Goal: Navigation & Orientation: Find specific page/section

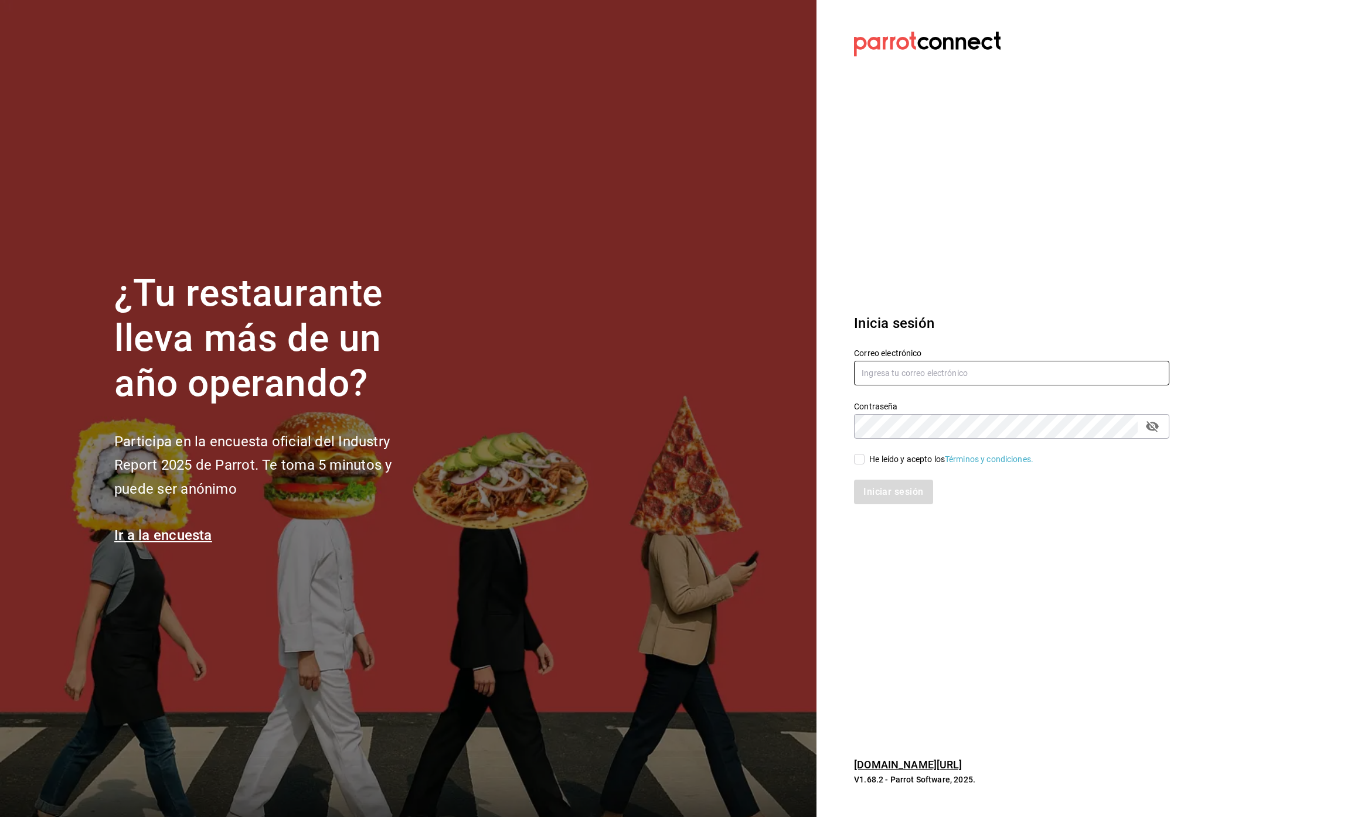
click at [891, 376] on input "text" at bounding box center [1011, 373] width 315 height 25
click at [0, 817] on com-1password-button at bounding box center [0, 817] width 0 height 0
type input "[PERSON_NAME][EMAIL_ADDRESS][DOMAIN_NAME]"
checkbox input "true"
click at [916, 371] on input "text" at bounding box center [1011, 373] width 315 height 25
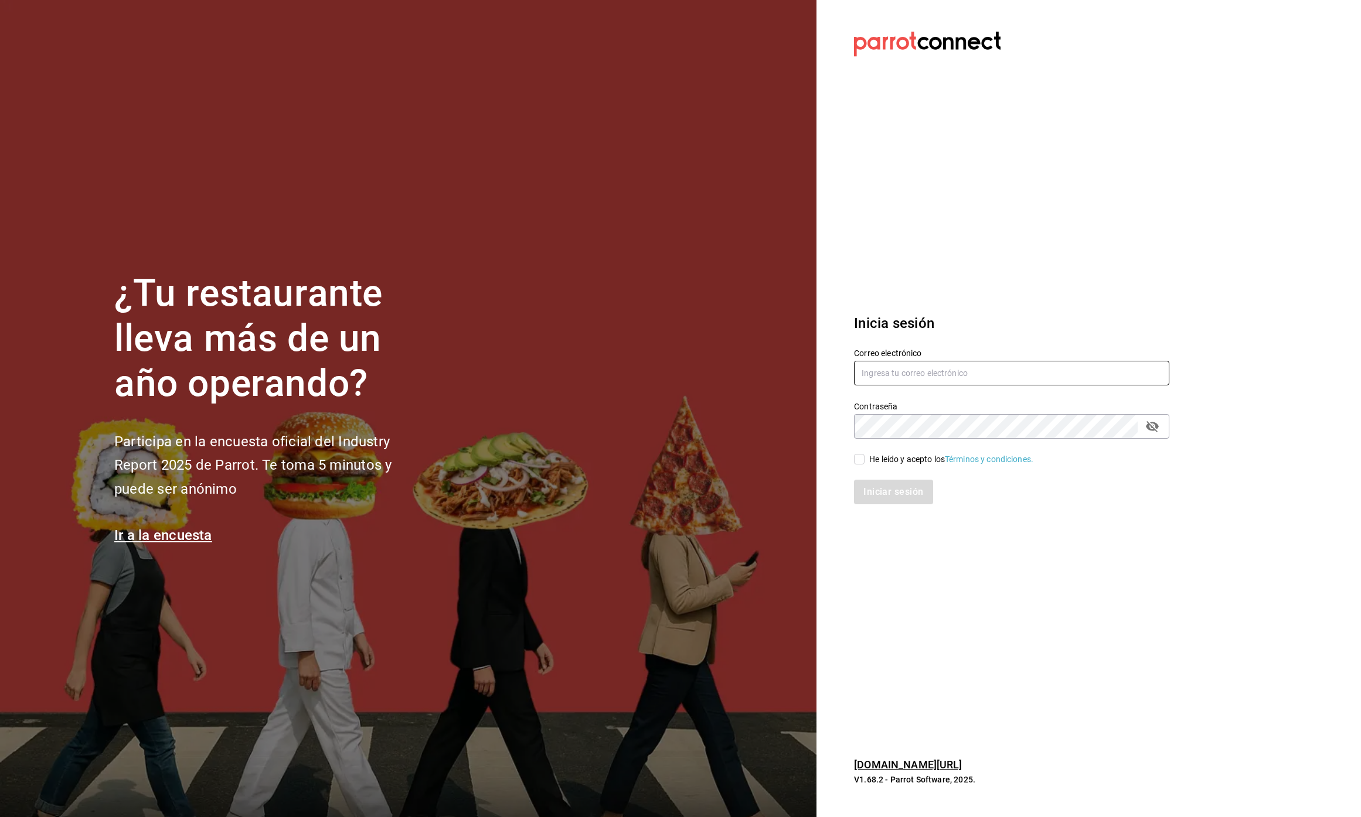
type input "[PERSON_NAME][EMAIL_ADDRESS][DOMAIN_NAME]"
checkbox input "true"
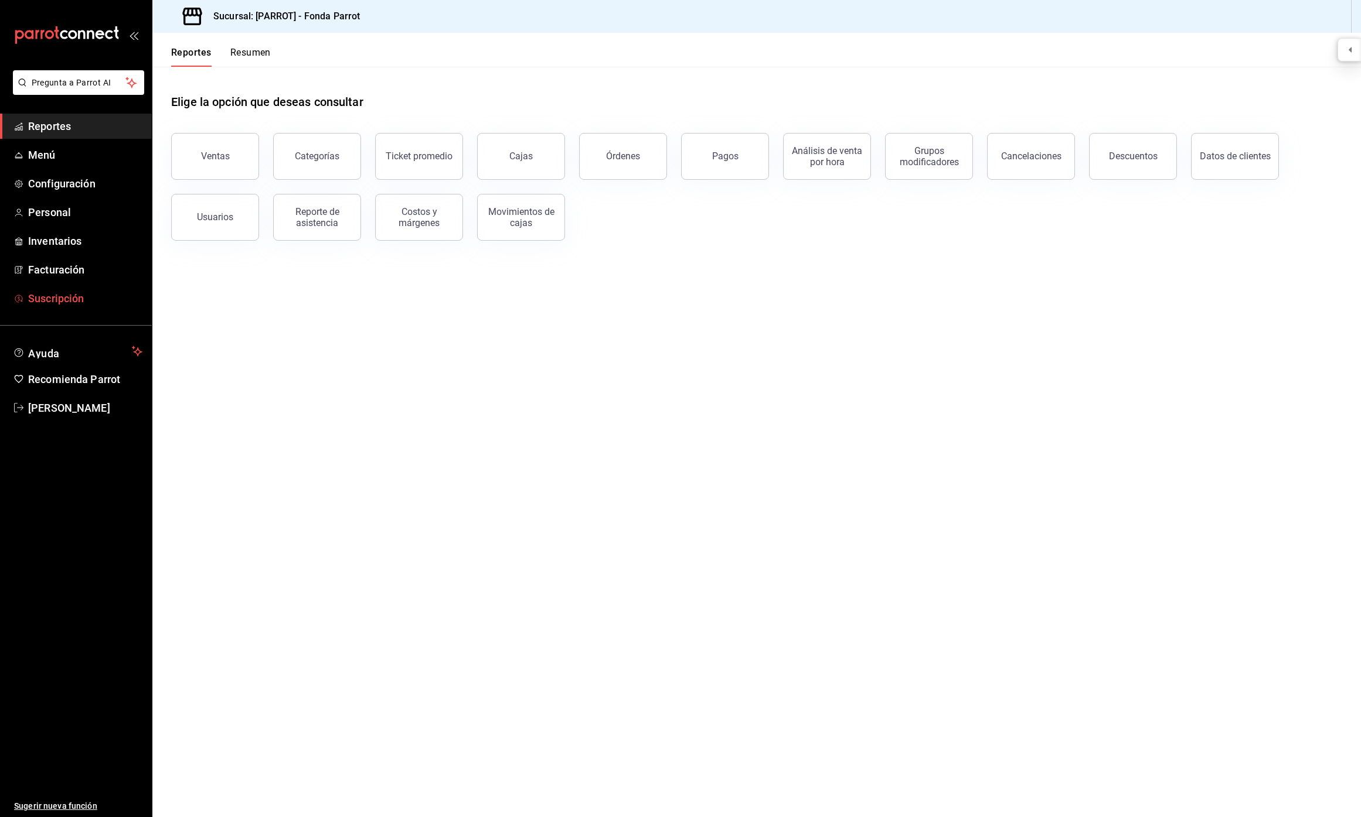
click at [120, 295] on span "Suscripción" at bounding box center [85, 299] width 114 height 16
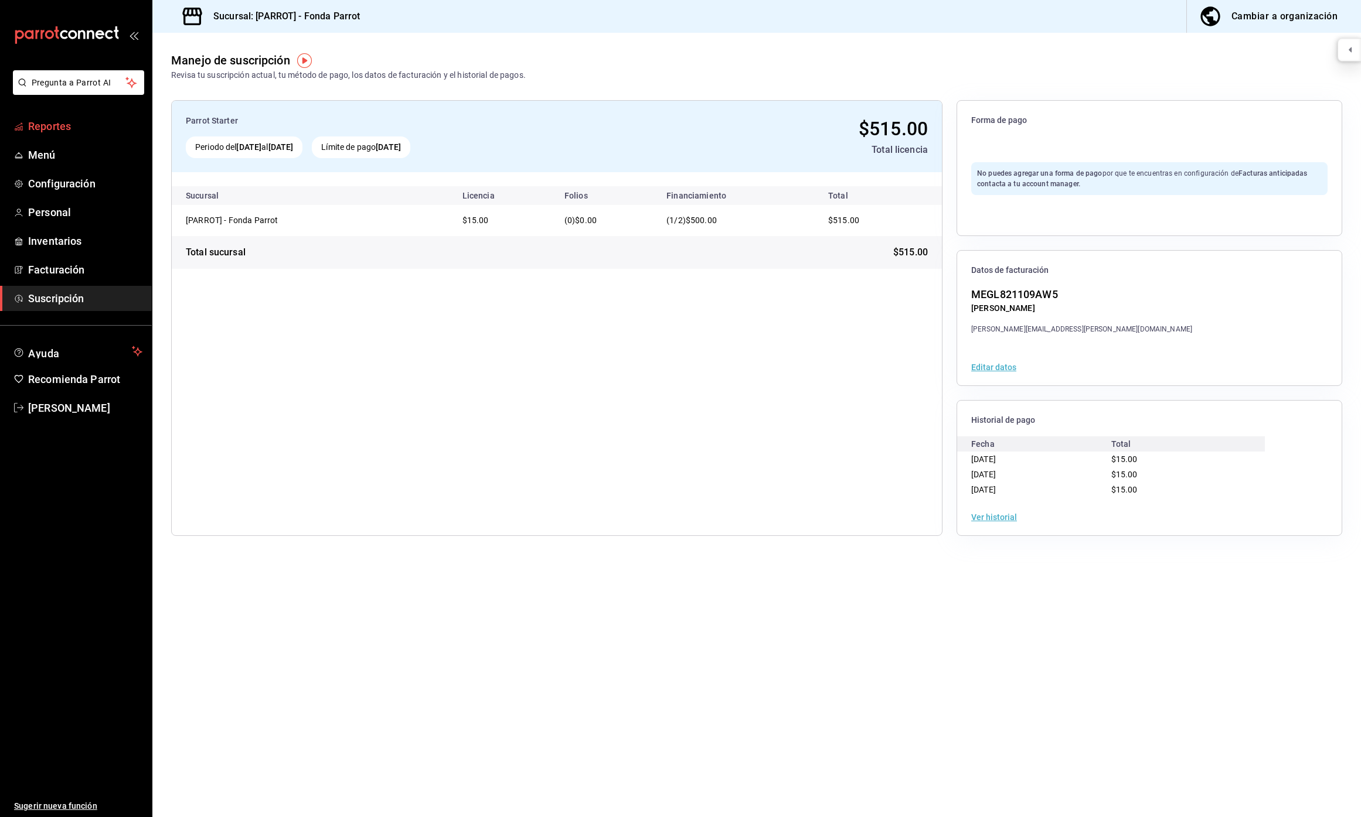
click at [86, 129] on span "Reportes" at bounding box center [85, 126] width 114 height 16
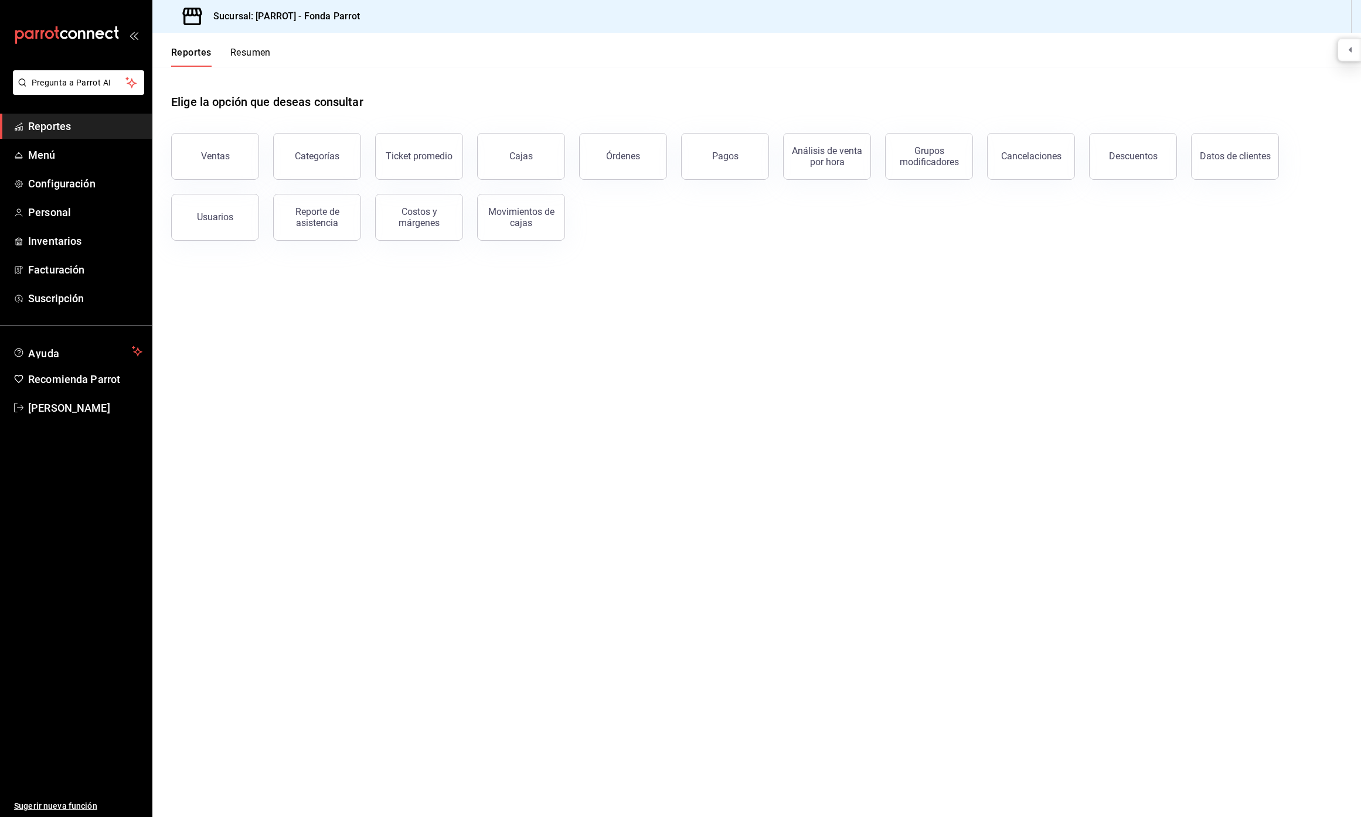
click at [311, 366] on main "Elige la opción que deseas consultar Ventas Categorías Ticket promedio Cajas Ór…" at bounding box center [756, 442] width 1208 height 751
click at [77, 308] on link "Suscripción" at bounding box center [76, 298] width 152 height 25
